Goal: Book appointment/travel/reservation

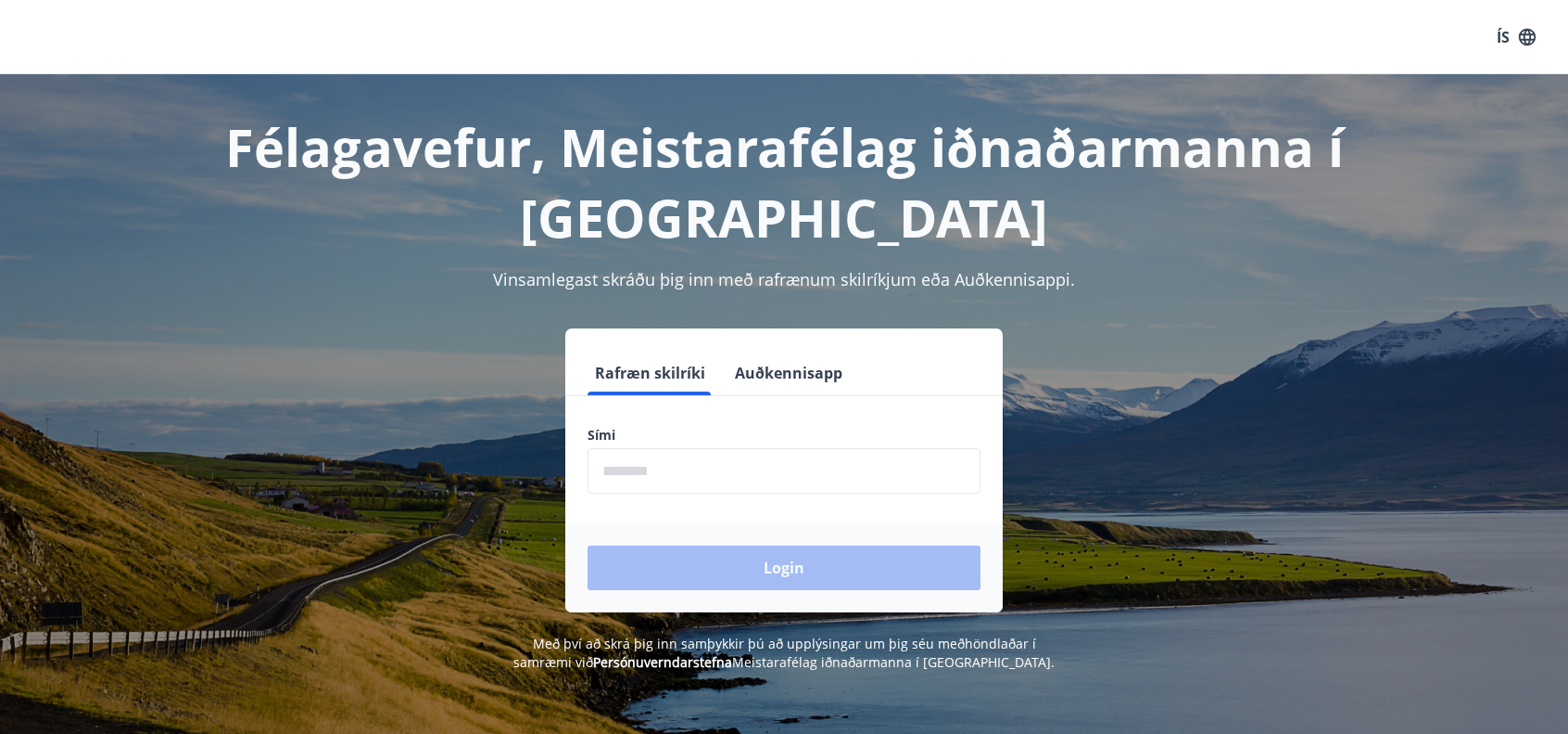
click at [657, 454] on input "phone" at bounding box center [784, 471] width 393 height 46
type input "********"
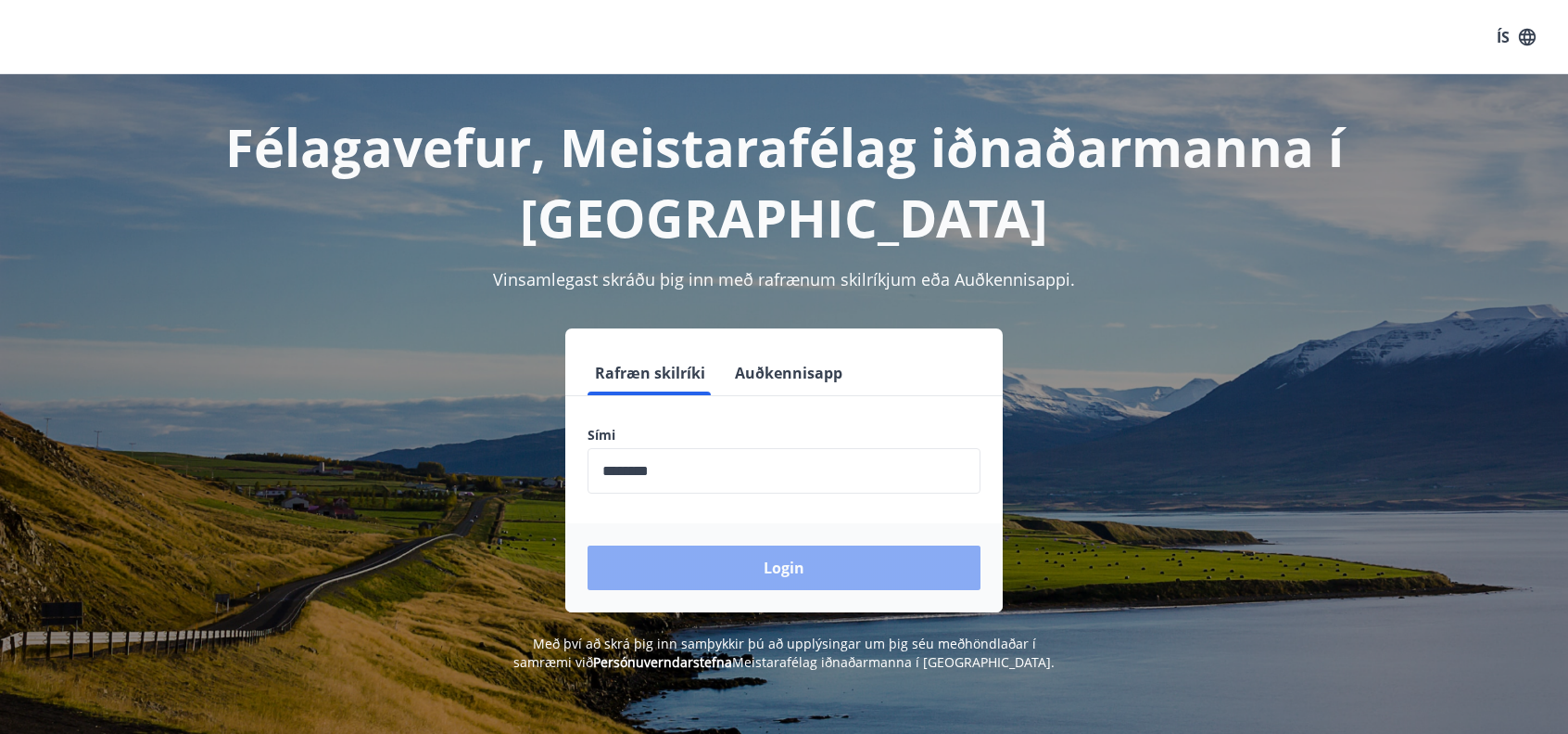
click at [707, 569] on button "Login" at bounding box center [784, 568] width 393 height 45
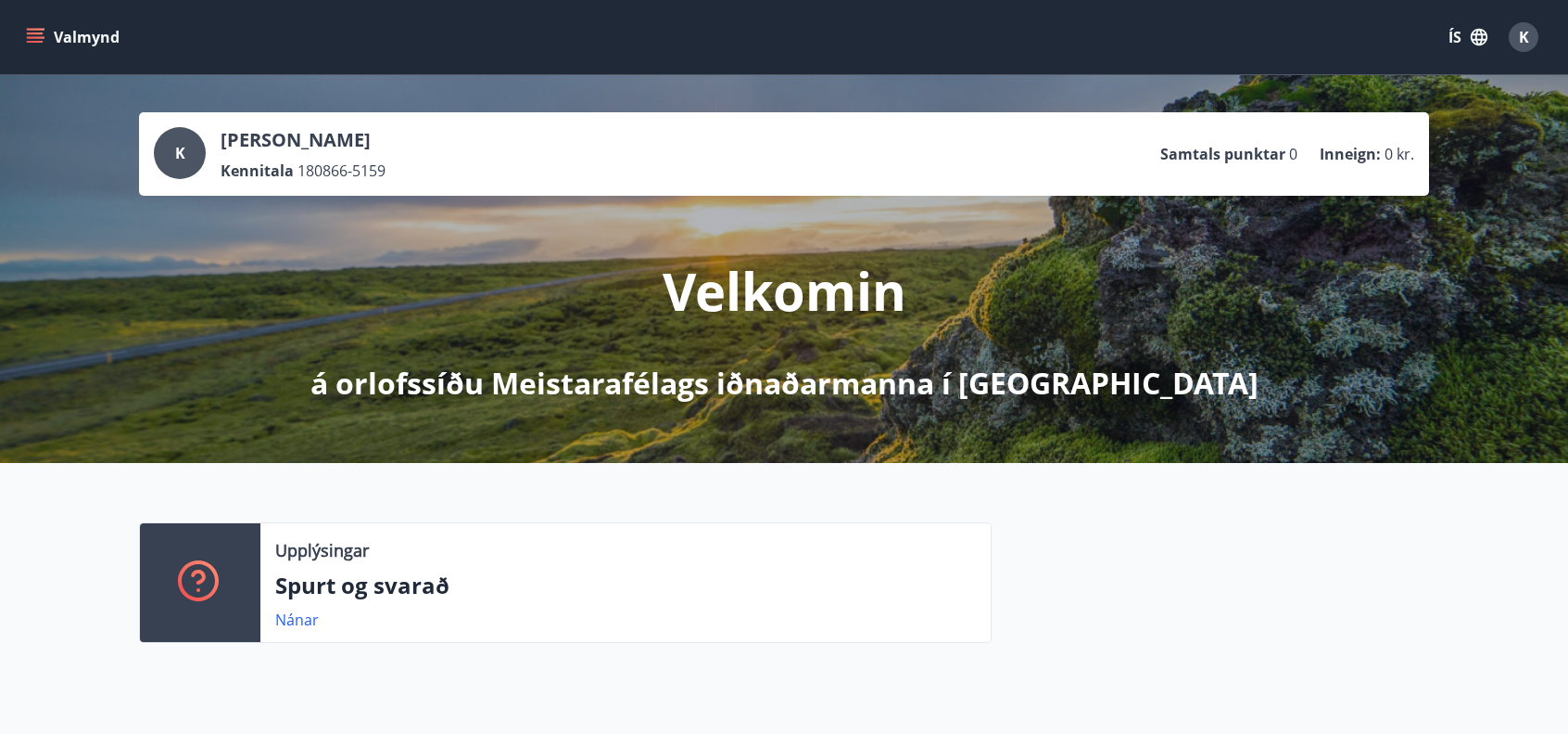
click at [47, 30] on button "Valmynd" at bounding box center [74, 36] width 105 height 33
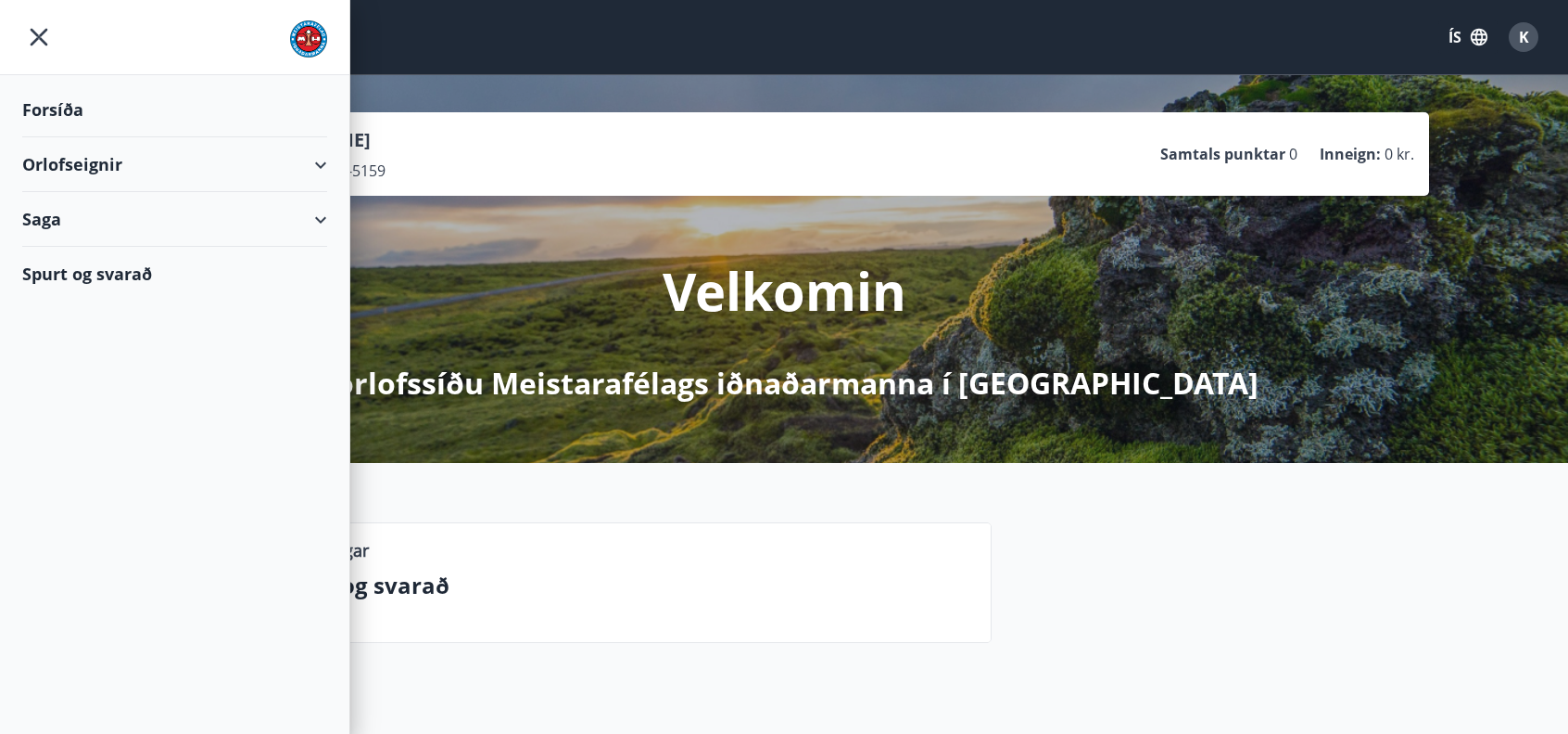
click at [78, 168] on div "Orlofseignir" at bounding box center [174, 164] width 305 height 55
click at [72, 246] on div "Bókunardagatal" at bounding box center [175, 250] width 276 height 39
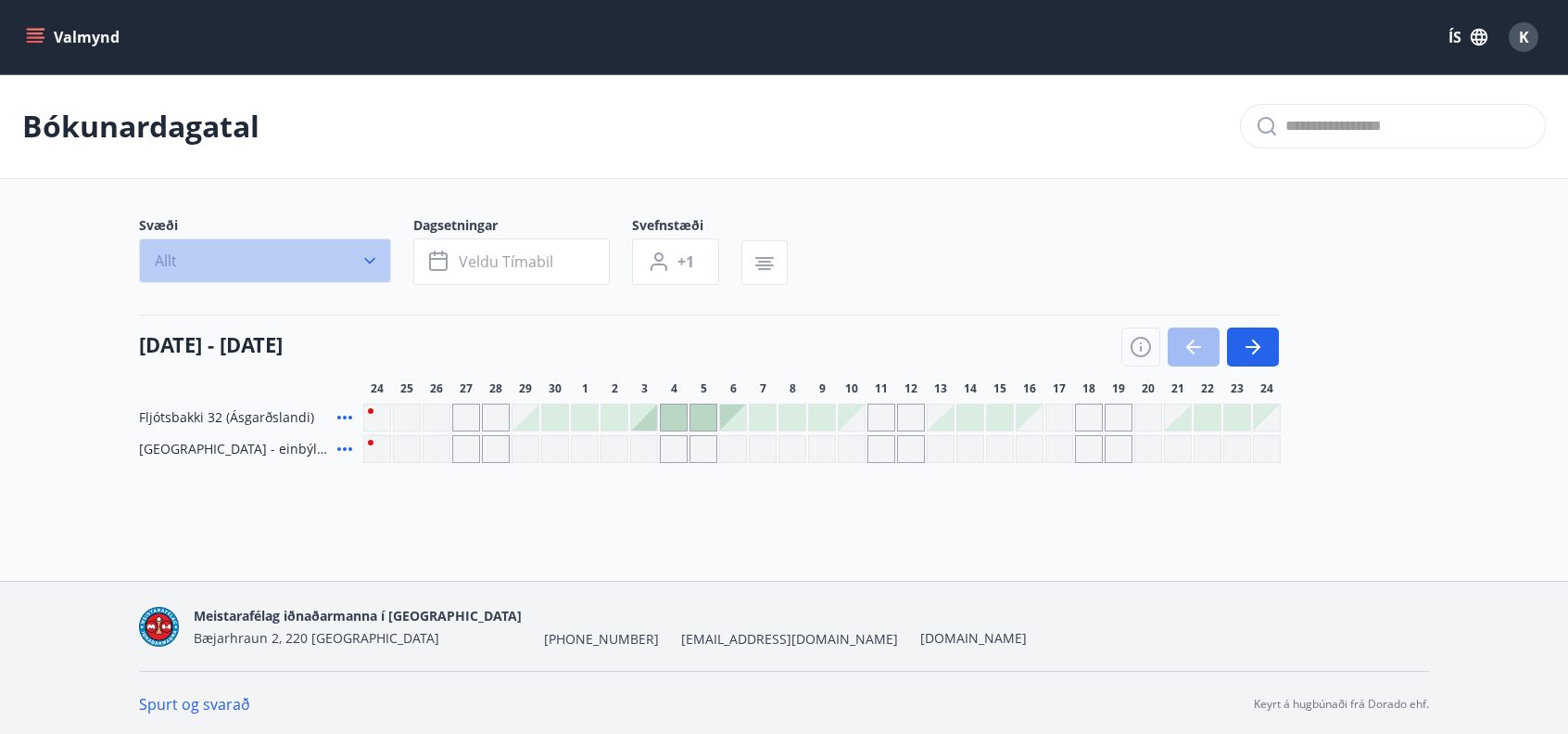
click at [369, 262] on icon "button" at bounding box center [370, 261] width 19 height 19
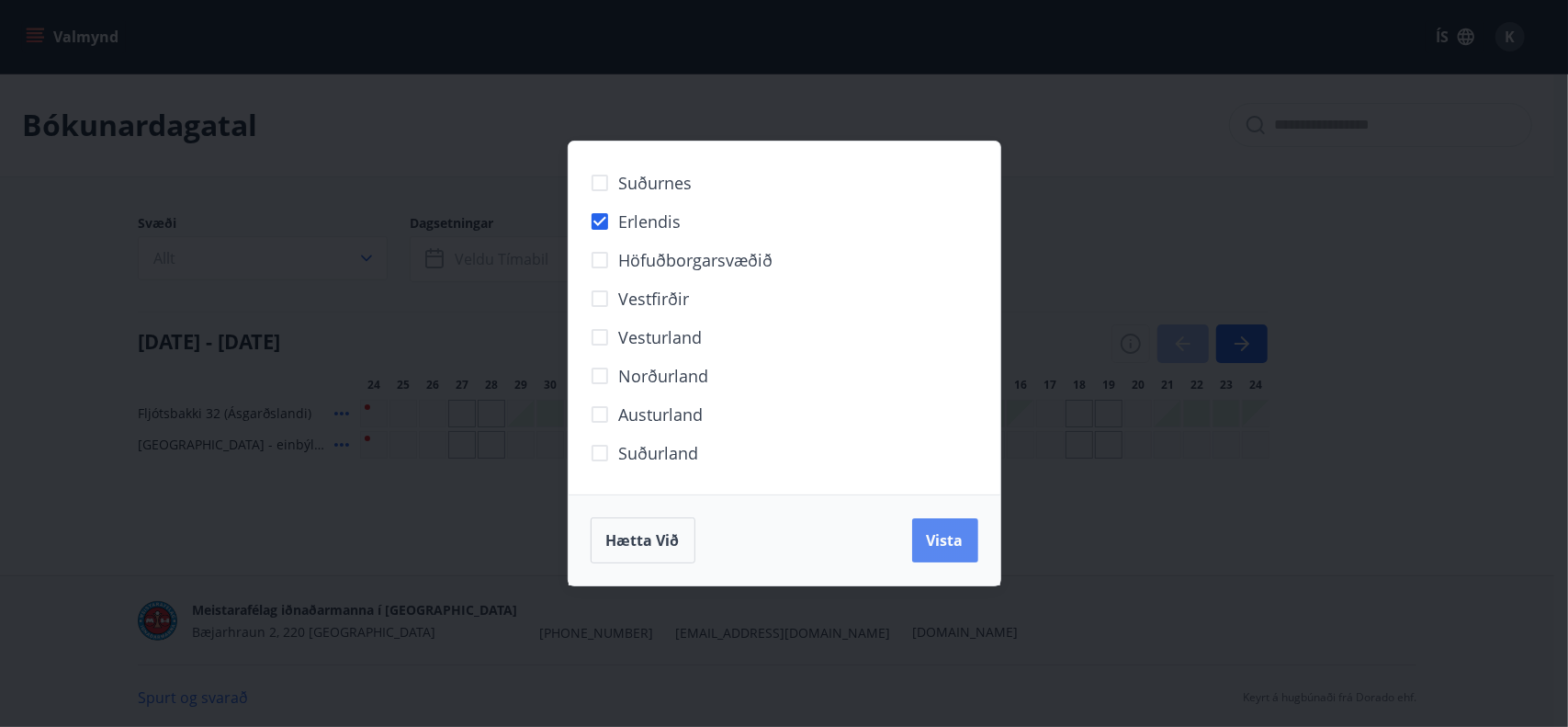
click at [959, 544] on span "Vista" at bounding box center [945, 540] width 37 height 20
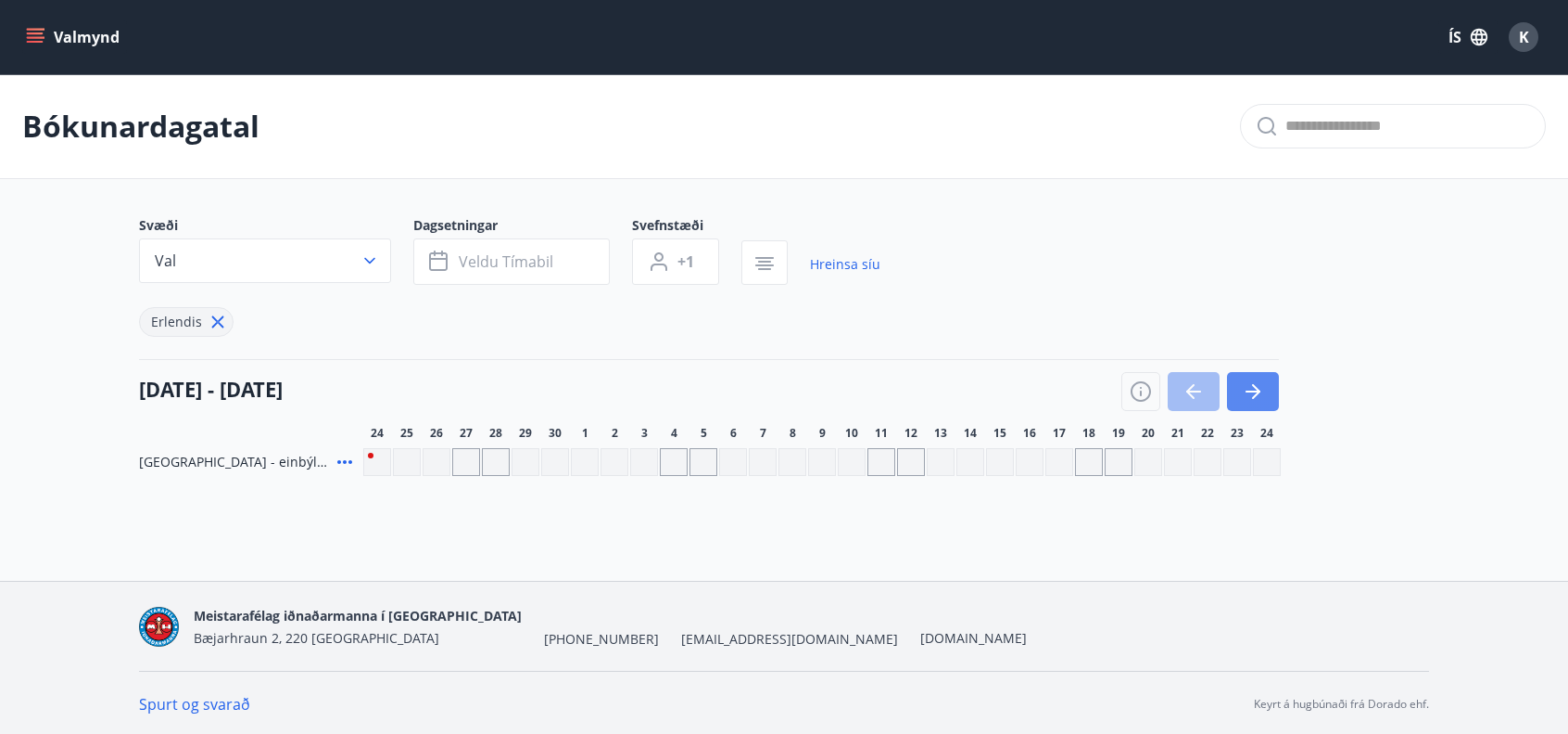
click at [1260, 394] on icon "button" at bounding box center [1252, 391] width 22 height 22
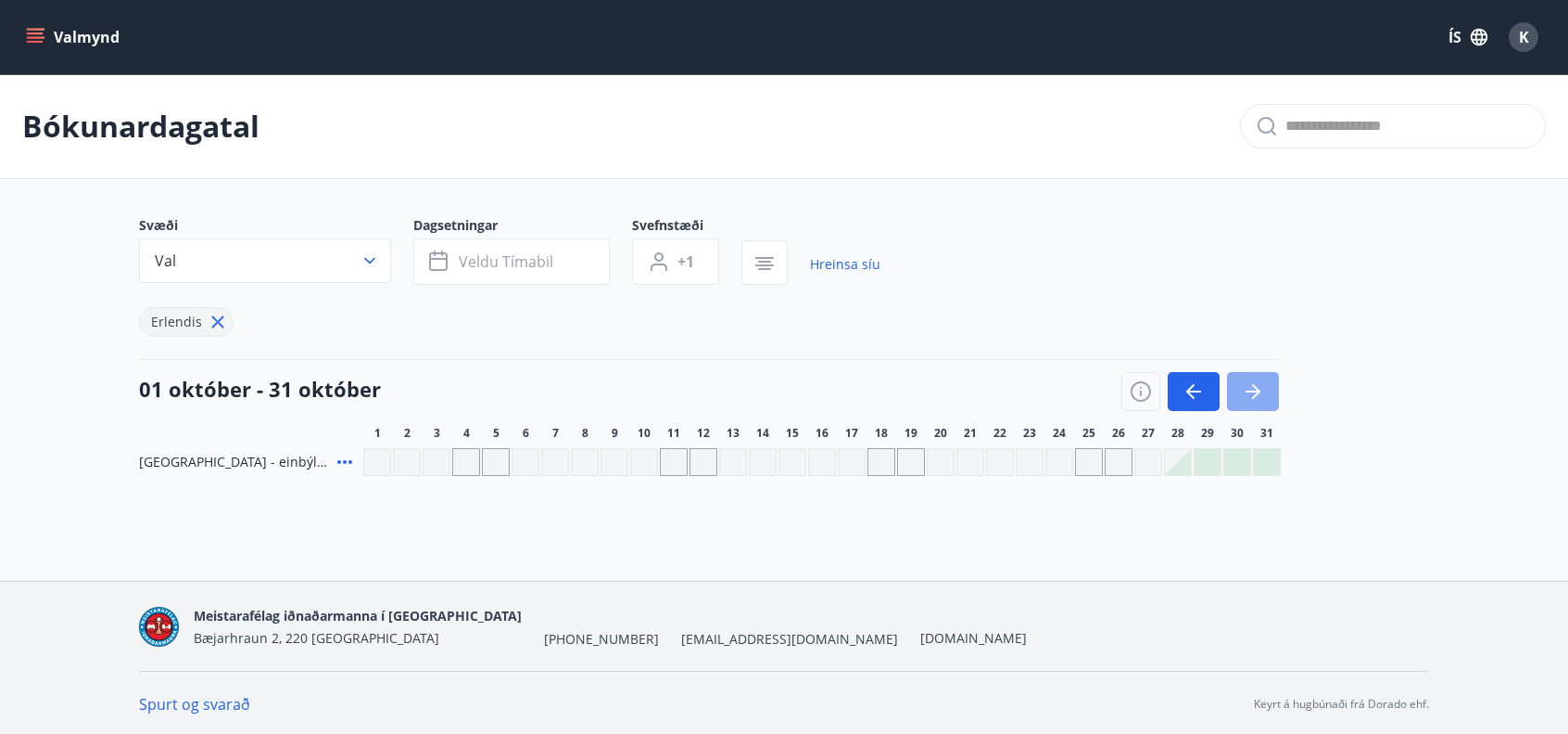
click at [1260, 394] on icon "button" at bounding box center [1252, 391] width 22 height 22
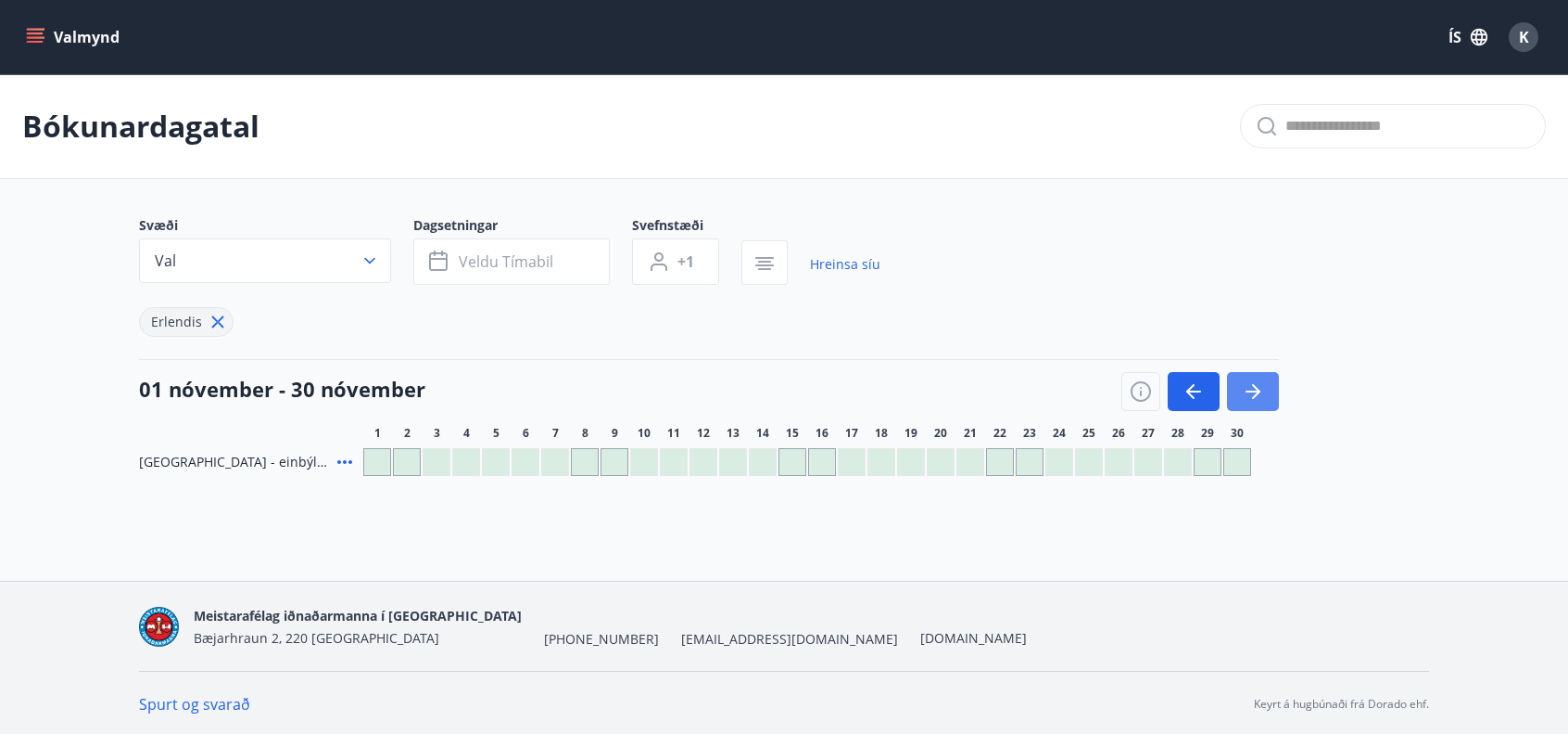
click at [1260, 394] on icon "button" at bounding box center [1252, 391] width 22 height 22
click at [1259, 394] on icon "button" at bounding box center [1252, 391] width 22 height 22
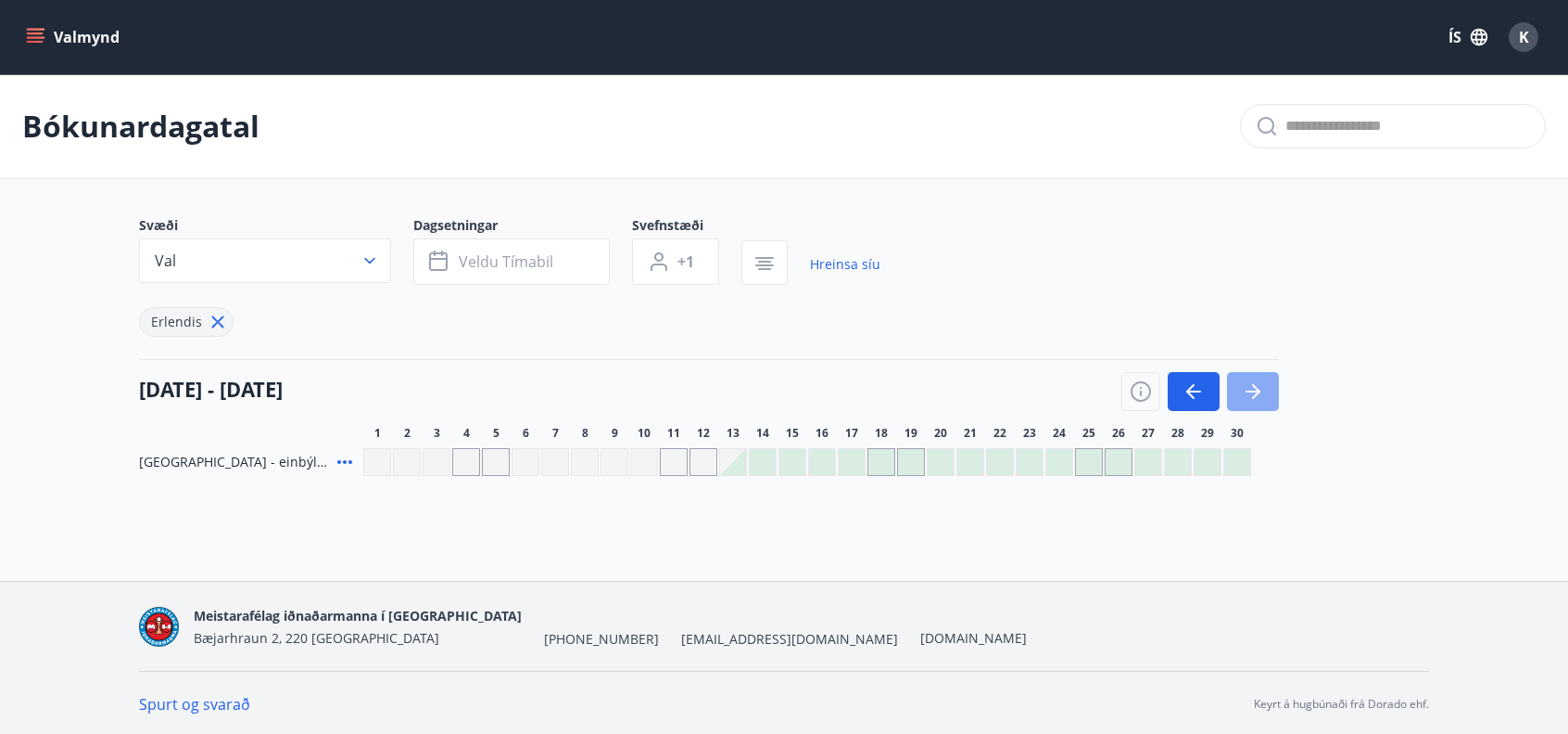
click at [1259, 394] on icon "button" at bounding box center [1252, 391] width 22 height 22
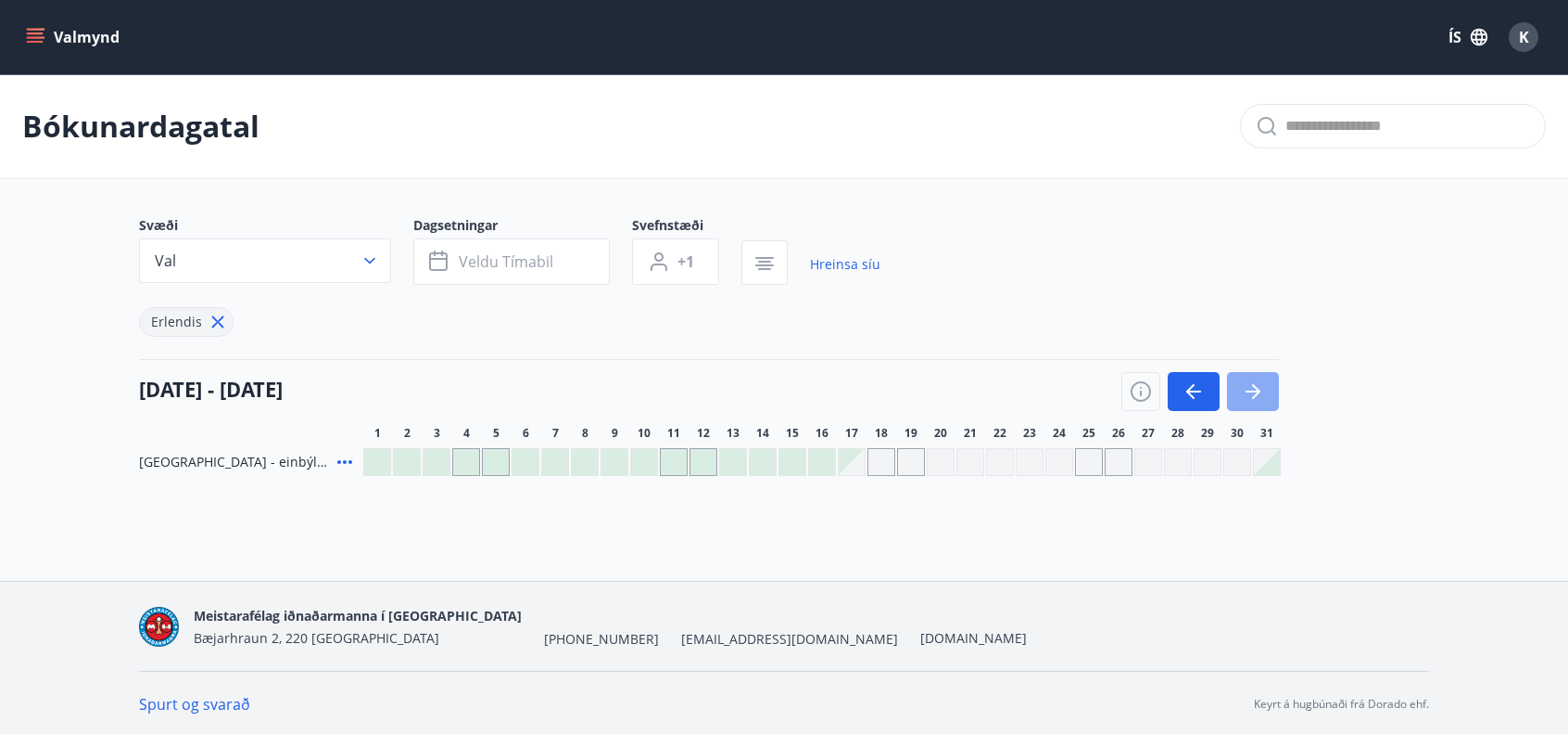
click at [1259, 394] on icon "button" at bounding box center [1252, 391] width 22 height 22
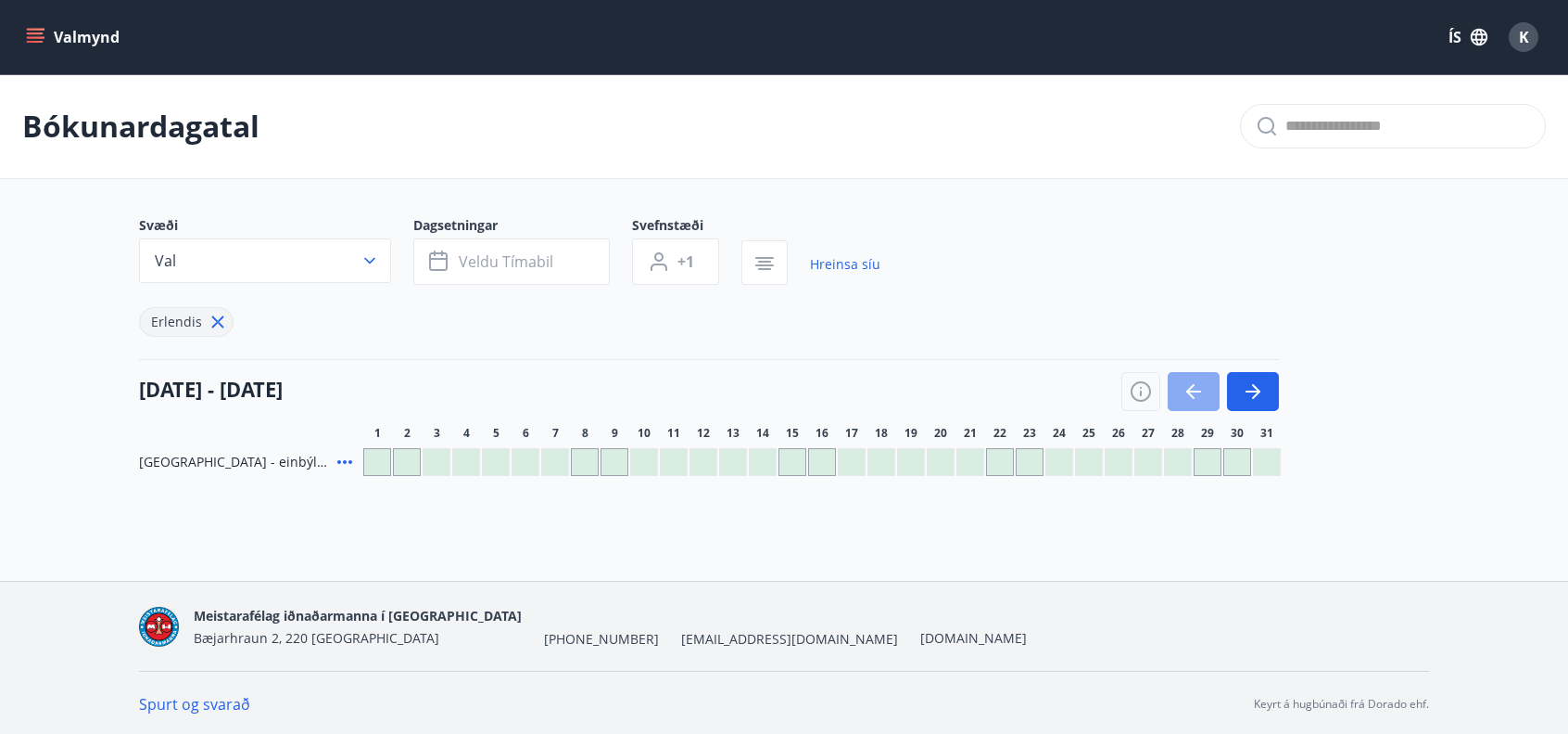
click at [1201, 390] on icon "button" at bounding box center [1194, 391] width 22 height 22
click at [816, 456] on div at bounding box center [822, 461] width 26 height 26
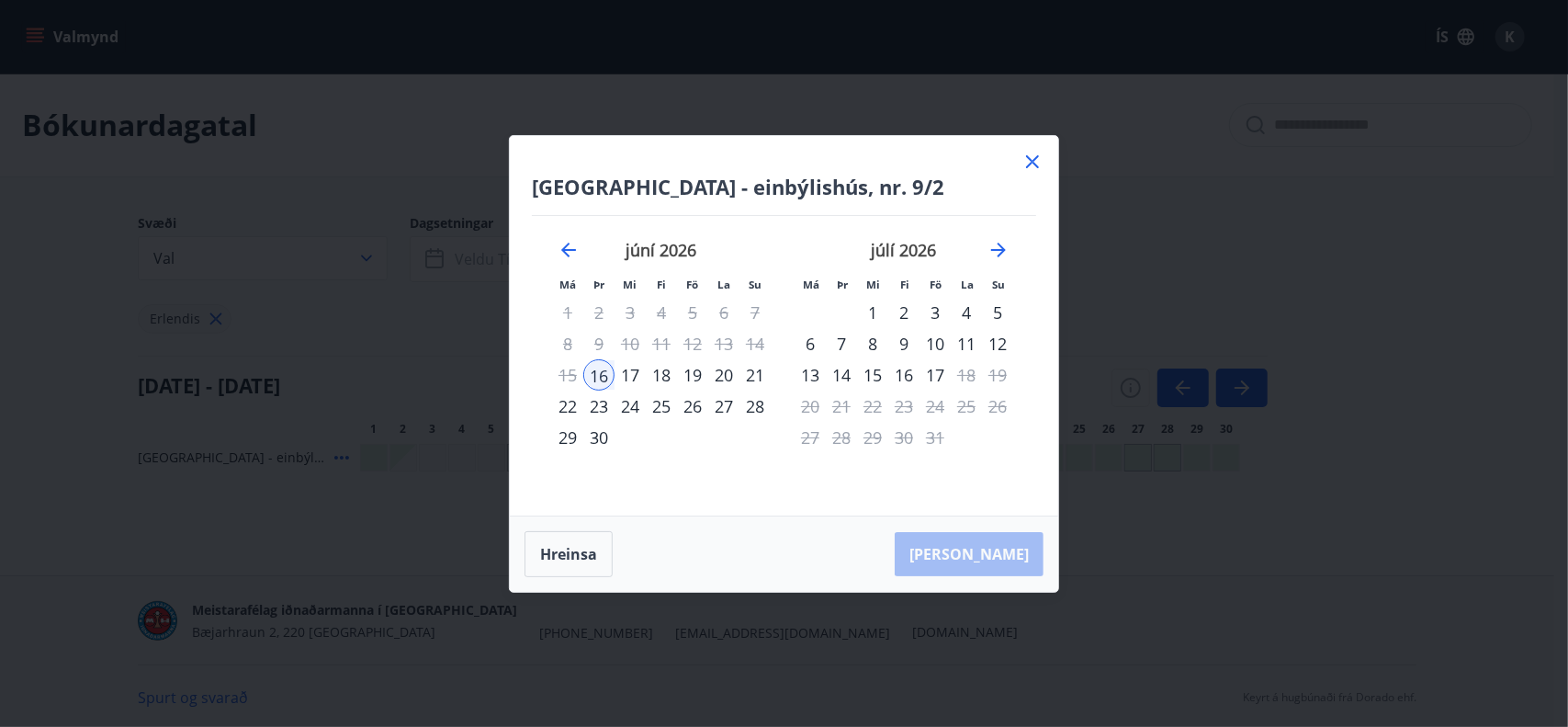
click at [748, 411] on div "28" at bounding box center [754, 406] width 31 height 31
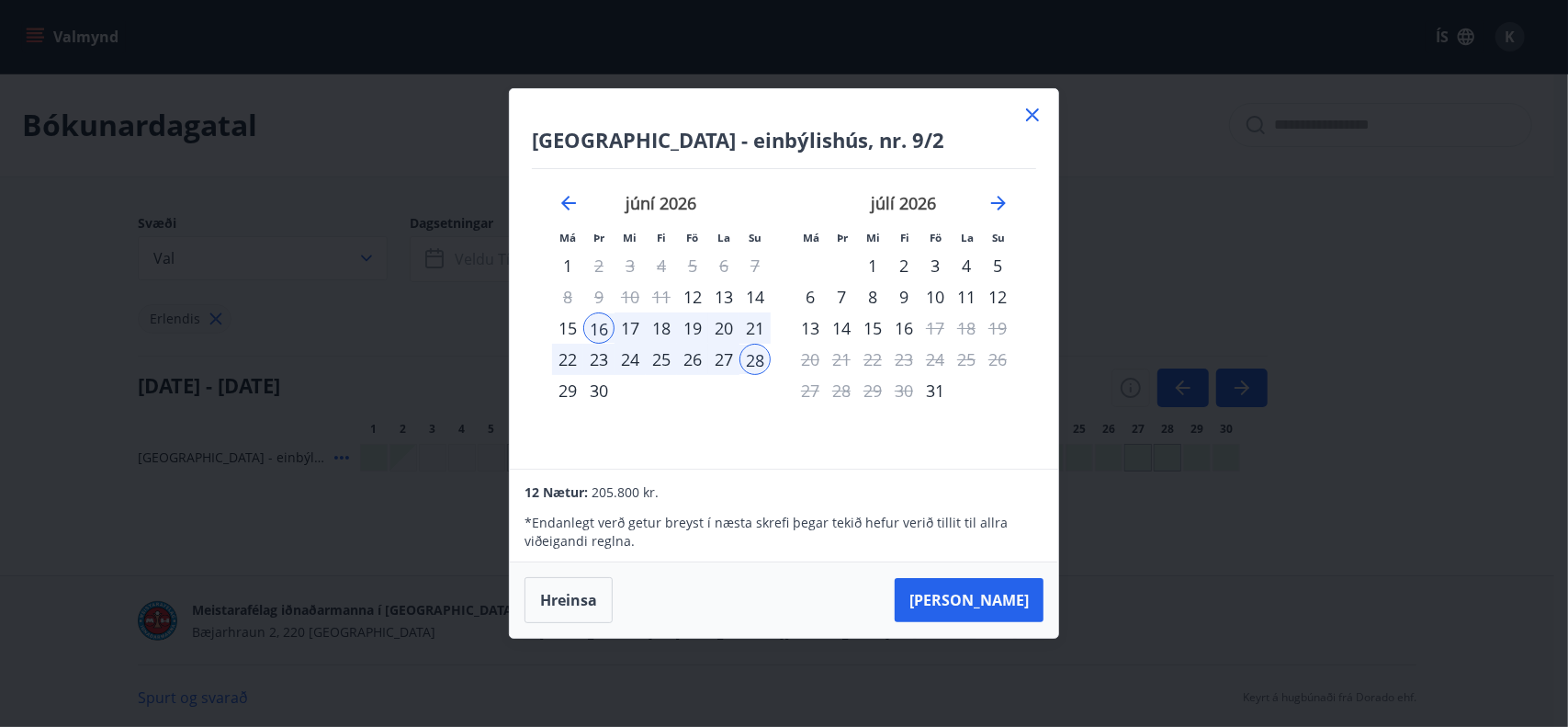
click at [726, 331] on div "20" at bounding box center [723, 328] width 31 height 31
click at [603, 327] on div "16" at bounding box center [598, 328] width 31 height 31
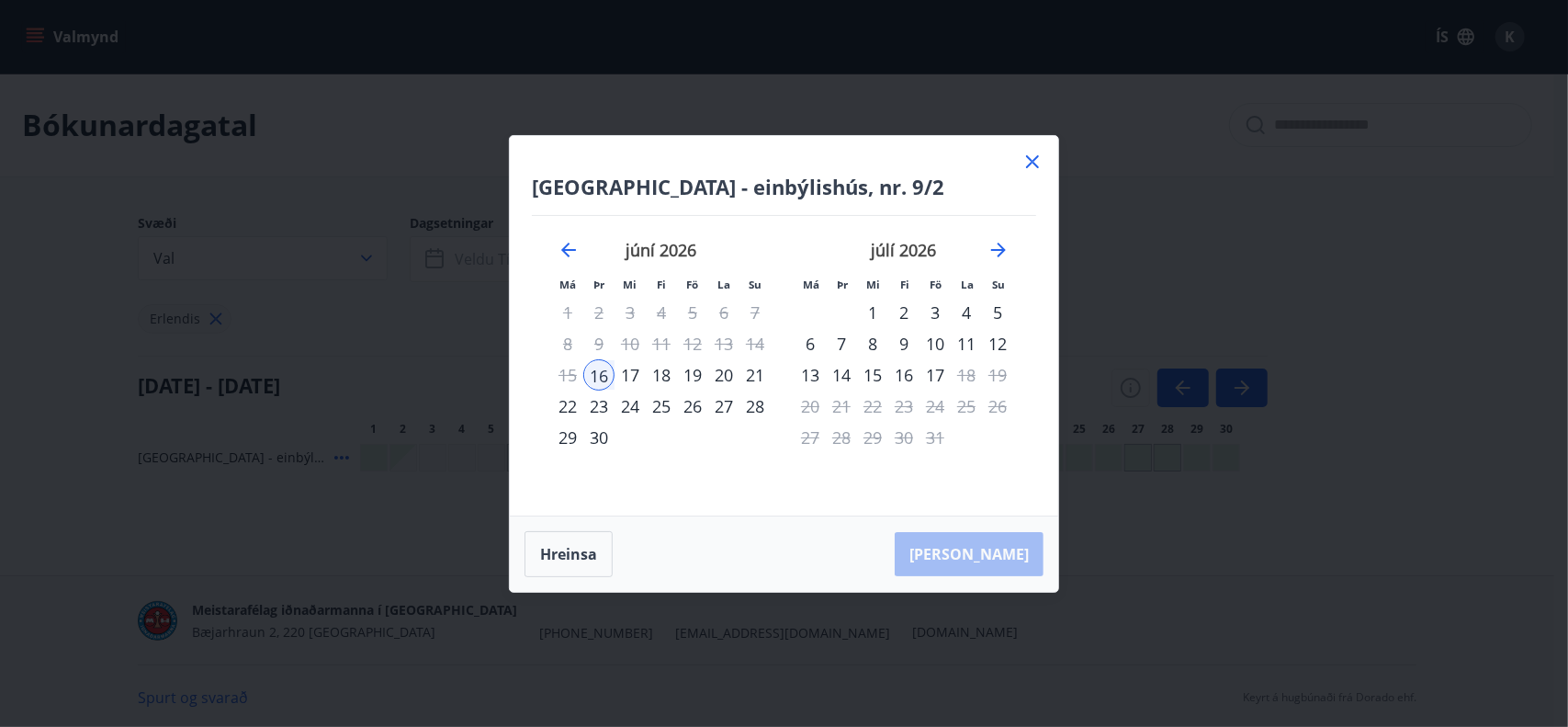
click at [757, 410] on div "28" at bounding box center [754, 406] width 31 height 31
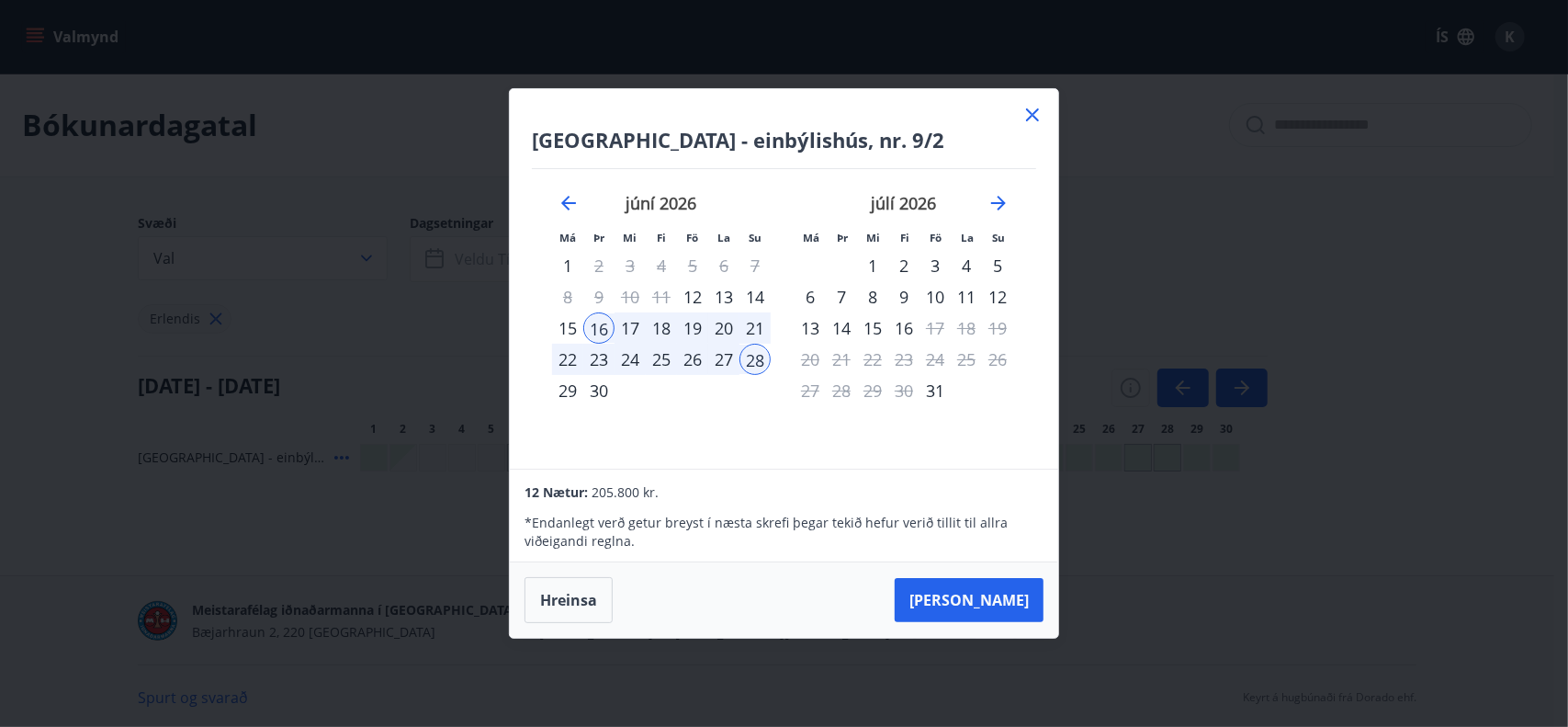
click at [726, 363] on div "27" at bounding box center [723, 359] width 31 height 31
click at [612, 330] on div "16" at bounding box center [598, 328] width 31 height 31
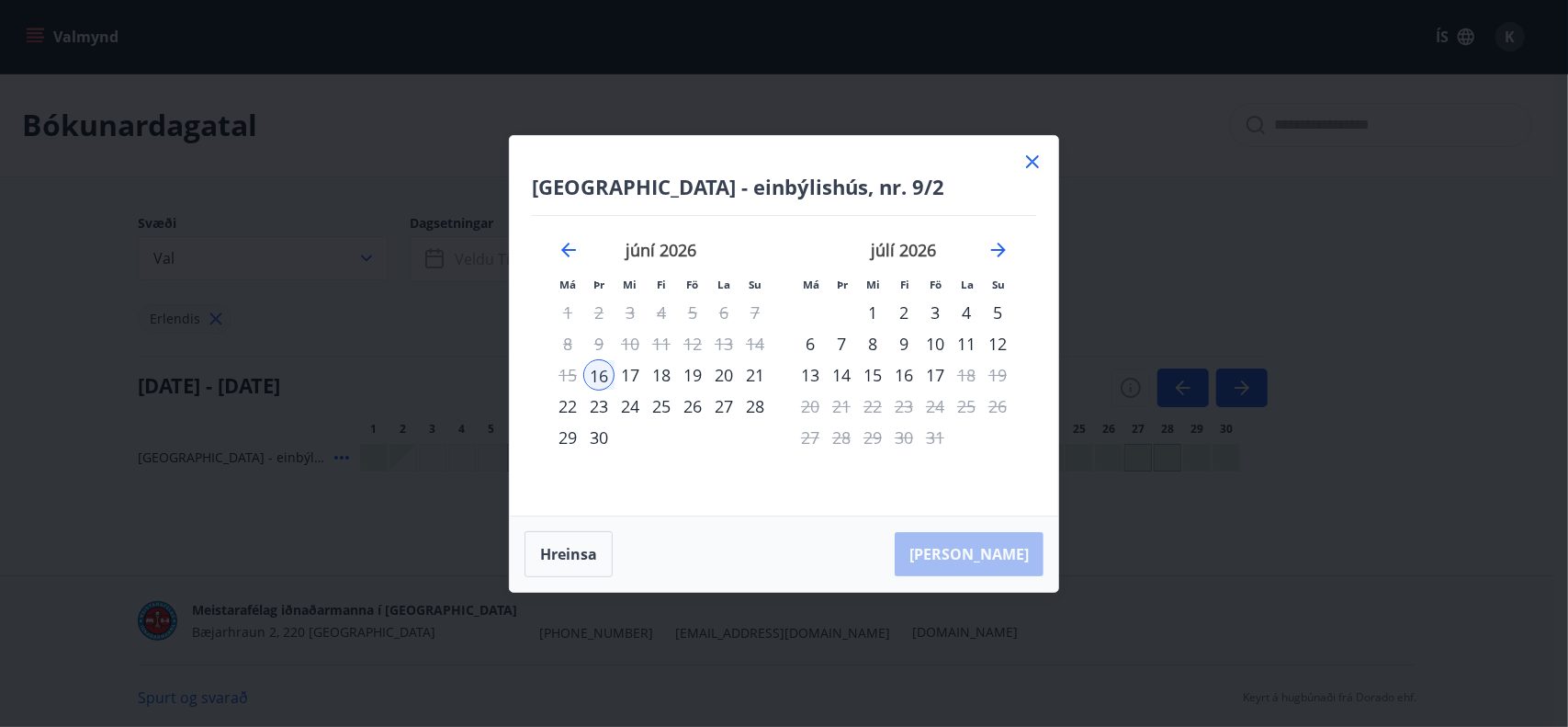
click at [726, 406] on div "27" at bounding box center [723, 406] width 31 height 31
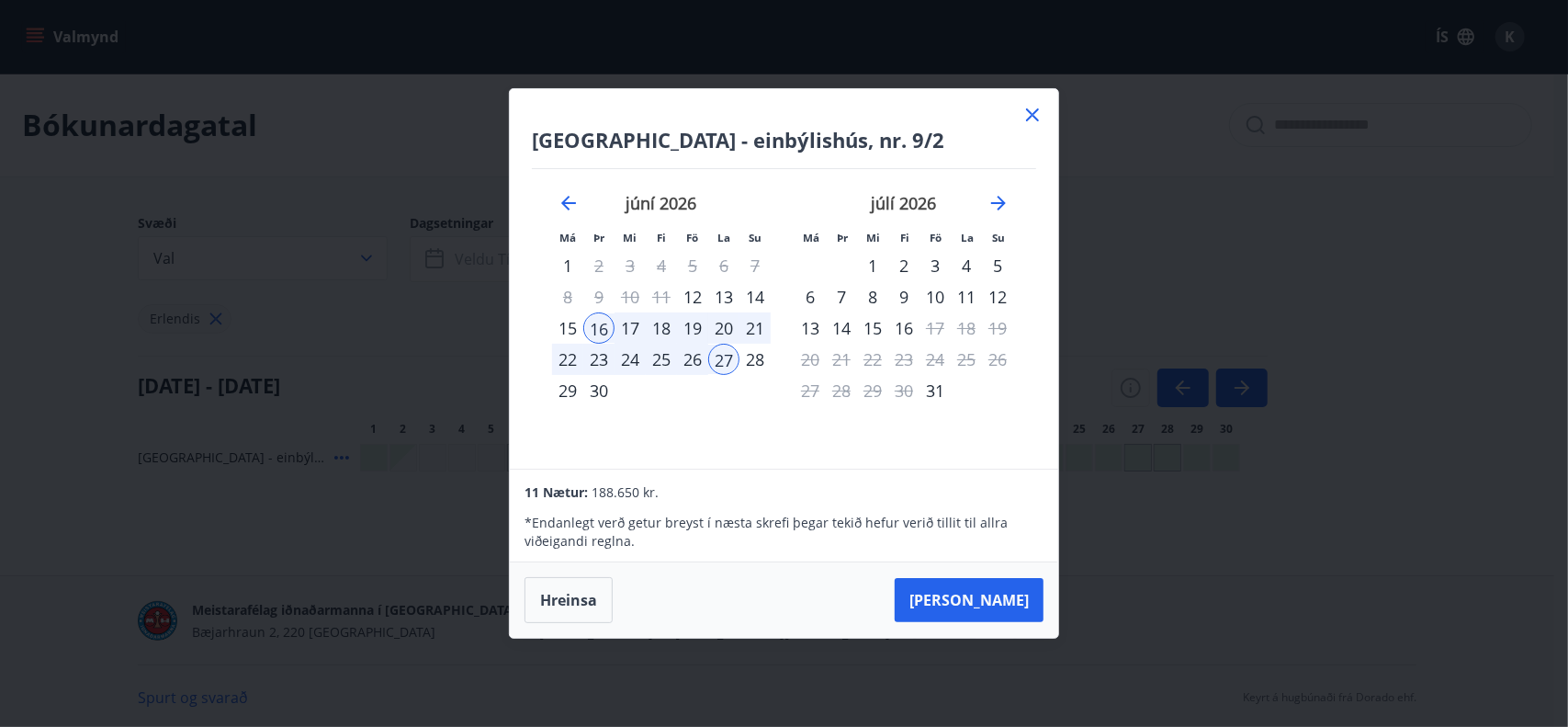
click at [719, 327] on div "20" at bounding box center [723, 328] width 31 height 31
click at [724, 331] on div "20" at bounding box center [723, 328] width 31 height 31
click at [754, 354] on div "28" at bounding box center [754, 359] width 31 height 31
click at [1032, 114] on icon at bounding box center [1032, 115] width 13 height 13
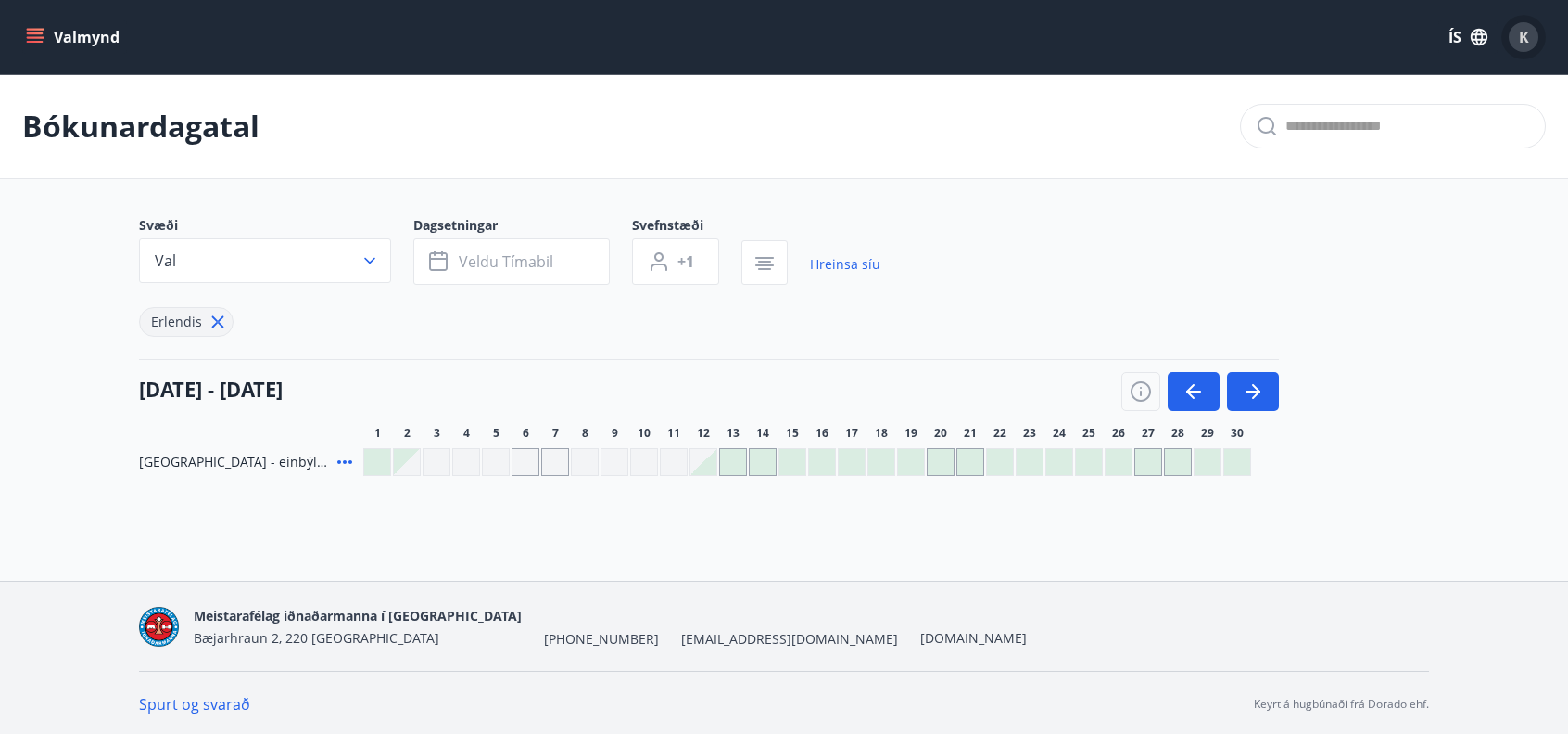
click at [1531, 29] on div "K" at bounding box center [1523, 36] width 29 height 29
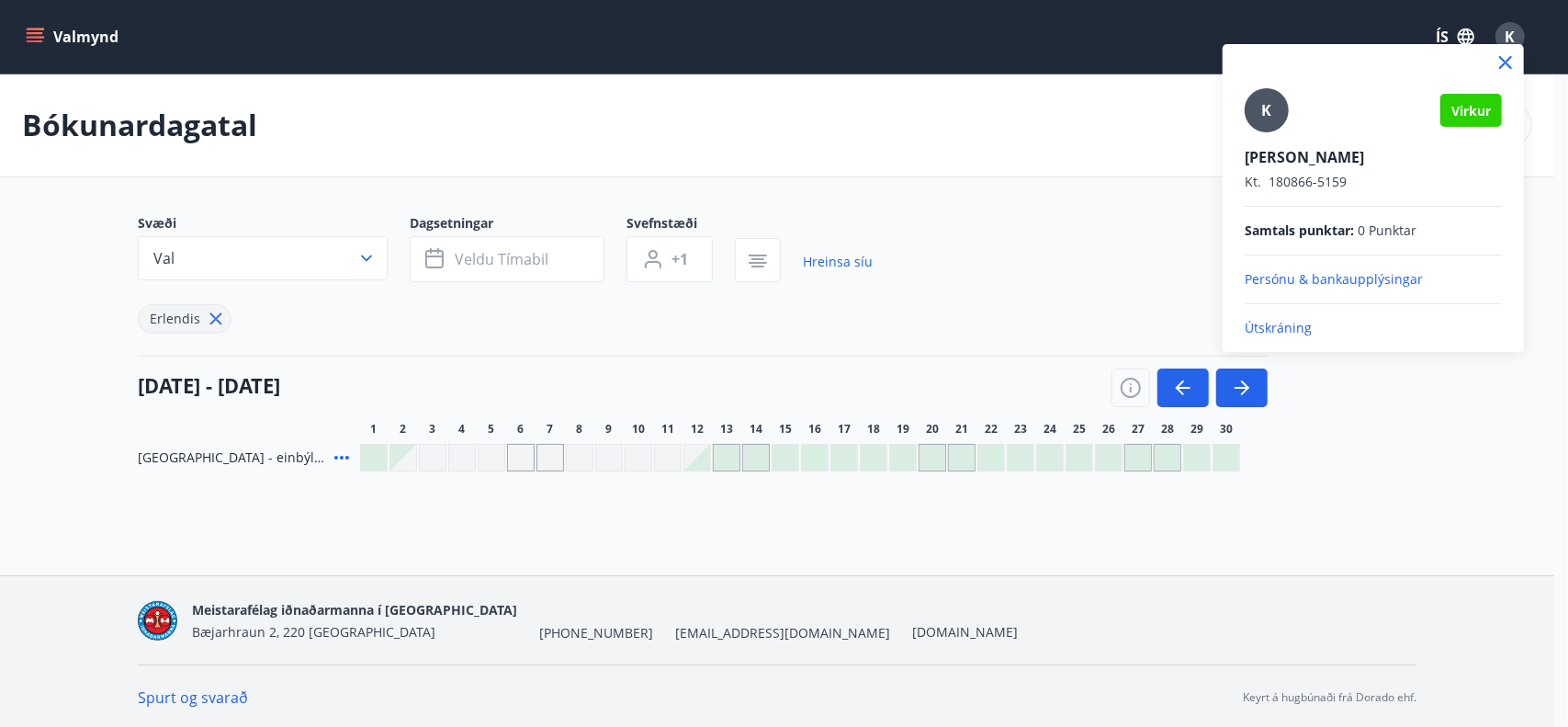
click at [1276, 329] on p "Útskráning" at bounding box center [1373, 328] width 257 height 19
